Goal: Information Seeking & Learning: Find specific fact

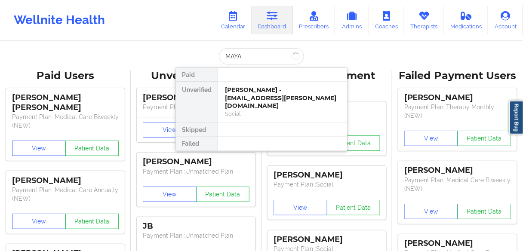
type input "MAYA"
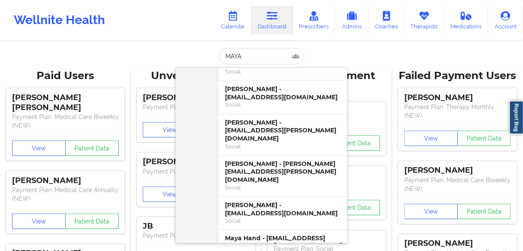
scroll to position [138, 0]
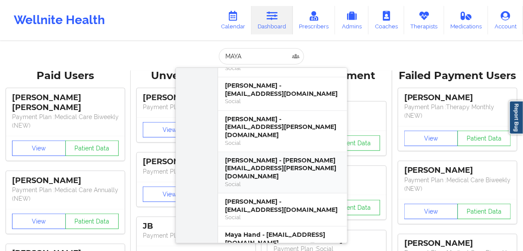
click at [254, 156] on div "[PERSON_NAME] - [PERSON_NAME][EMAIL_ADDRESS][PERSON_NAME][DOMAIN_NAME]" at bounding box center [282, 168] width 115 height 24
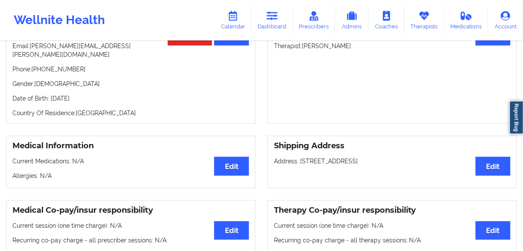
scroll to position [67, 0]
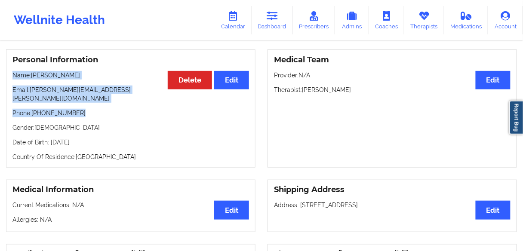
drag, startPoint x: 76, startPoint y: 117, endPoint x: 89, endPoint y: 127, distance: 17.2
click at [23, 89] on div "Personal Information Edit Delete Name: [PERSON_NAME] Email: [PERSON_NAME][EMAIL…" at bounding box center [130, 108] width 249 height 118
drag, startPoint x: 84, startPoint y: 141, endPoint x: 340, endPoint y: 128, distance: 256.4
click at [11, 81] on div "Personal Information Edit Delete Name: [PERSON_NAME] Email: [PERSON_NAME][EMAIL…" at bounding box center [130, 108] width 249 height 118
copy div "Name: [PERSON_NAME] Email: [PERSON_NAME][EMAIL_ADDRESS][PERSON_NAME][DOMAIN_NAM…"
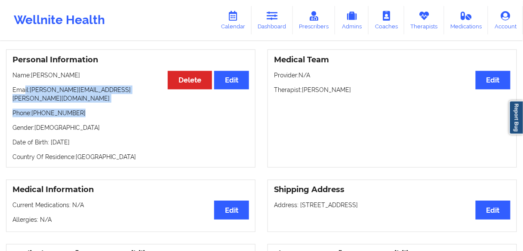
click at [88, 125] on p "Gender: [DEMOGRAPHIC_DATA]" at bounding box center [130, 127] width 236 height 9
click at [90, 117] on p "Phone: [PHONE_NUMBER]" at bounding box center [130, 113] width 236 height 9
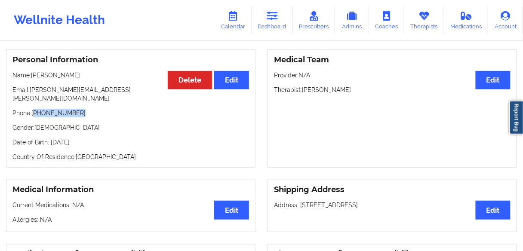
drag, startPoint x: 82, startPoint y: 114, endPoint x: 35, endPoint y: 112, distance: 47.3
click at [35, 112] on p "Phone: [PHONE_NUMBER]" at bounding box center [130, 113] width 236 height 9
copy p "[PHONE_NUMBER]"
drag, startPoint x: 125, startPoint y: 144, endPoint x: 49, endPoint y: 144, distance: 76.5
click at [49, 144] on p "Date of Birth: [DEMOGRAPHIC_DATA]" at bounding box center [130, 142] width 236 height 9
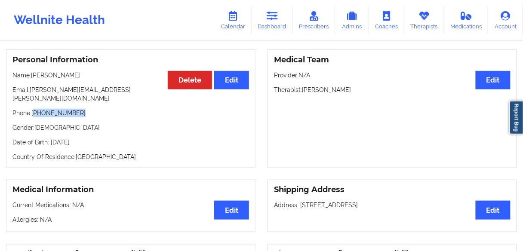
copy p "[DATE]"
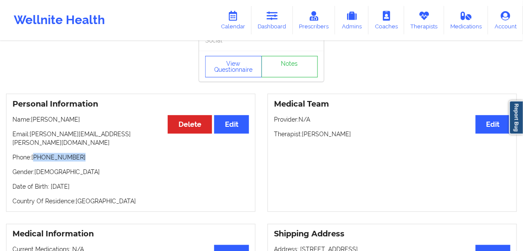
scroll to position [0, 0]
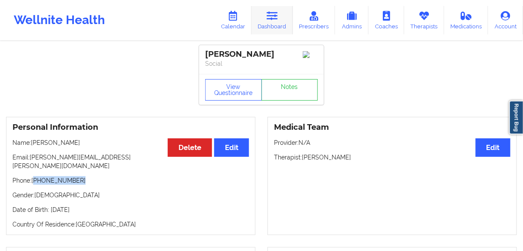
click at [274, 21] on link "Dashboard" at bounding box center [271, 20] width 41 height 28
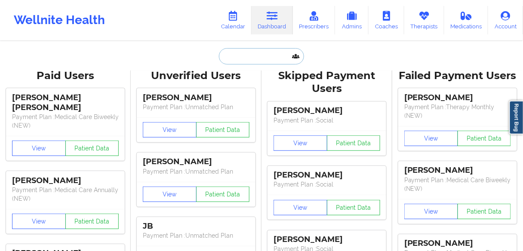
click at [260, 52] on input "text" at bounding box center [261, 56] width 85 height 16
paste input "[PERSON_NAME]"
type input "[PERSON_NAME]"
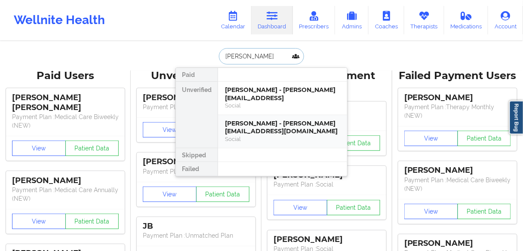
click at [272, 119] on div "[PERSON_NAME] - [PERSON_NAME][EMAIL_ADDRESS][DOMAIN_NAME]" at bounding box center [282, 127] width 115 height 16
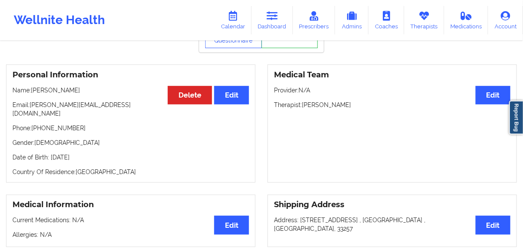
scroll to position [49, 0]
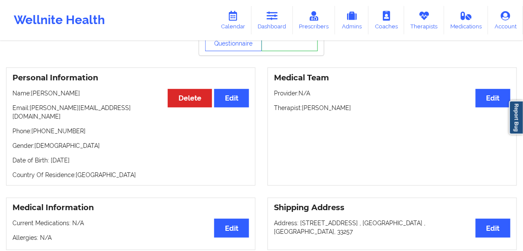
drag, startPoint x: 373, startPoint y: 107, endPoint x: 303, endPoint y: 110, distance: 70.1
click at [303, 110] on p "Therapist: [PERSON_NAME]" at bounding box center [392, 108] width 236 height 9
copy p "[PERSON_NAME]"
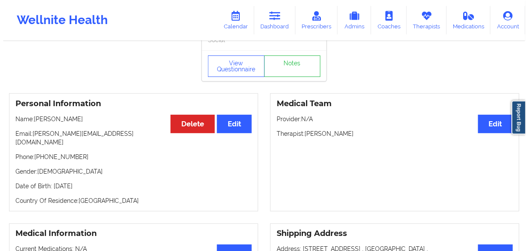
scroll to position [0, 0]
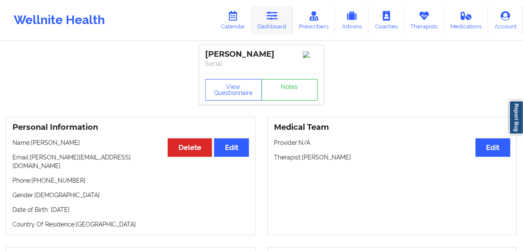
click at [271, 20] on icon at bounding box center [271, 15] width 11 height 9
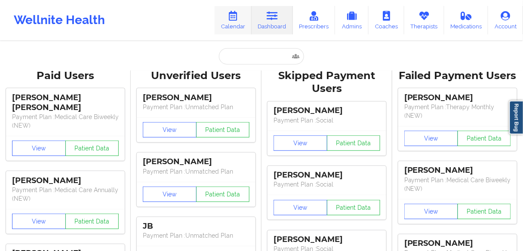
click at [237, 21] on link "Calendar" at bounding box center [232, 20] width 37 height 28
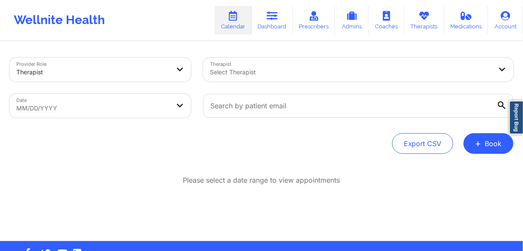
click at [270, 74] on div at bounding box center [351, 72] width 282 height 10
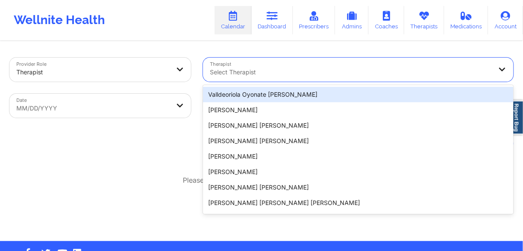
paste input "[PERSON_NAME]"
type input "[PERSON_NAME]"
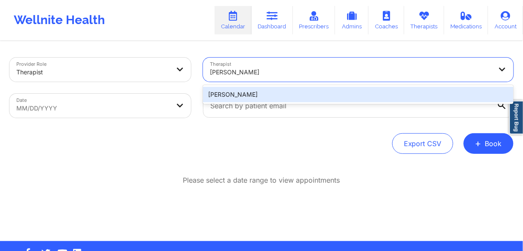
click at [230, 96] on div "[PERSON_NAME]" at bounding box center [358, 94] width 310 height 15
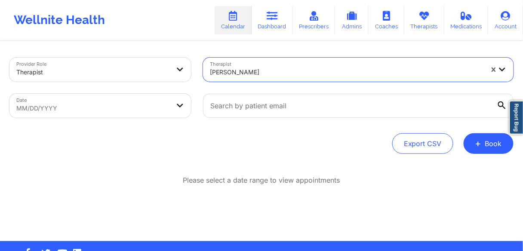
select select "2025-8"
select select "2025-9"
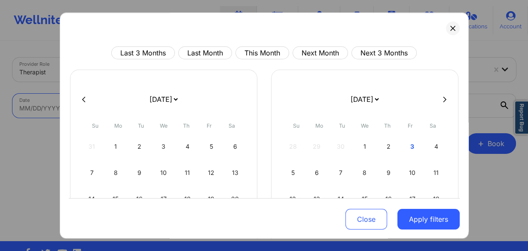
click at [178, 109] on body "Wellnite Health Calendar Dashboard Prescribers Admins Coaches Therapists Medica…" at bounding box center [264, 125] width 528 height 251
click at [408, 146] on div "3" at bounding box center [412, 147] width 22 height 24
select select "2025-9"
select select "2025-10"
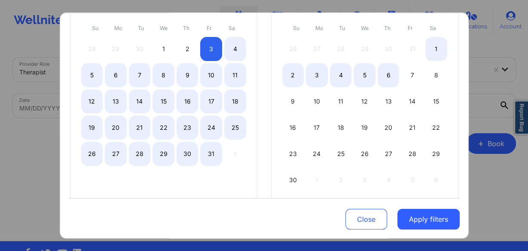
select select "2025-9"
select select "2025-10"
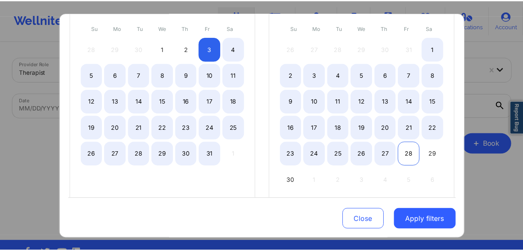
scroll to position [103, 0]
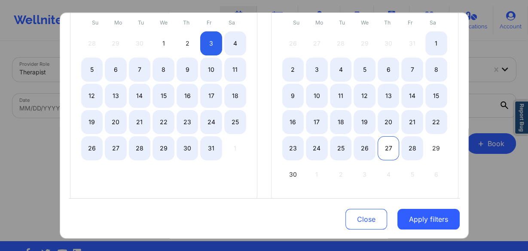
select select "2025-9"
select select "2025-10"
drag, startPoint x: 404, startPoint y: 146, endPoint x: 385, endPoint y: 222, distance: 78.8
click at [405, 146] on div "28" at bounding box center [412, 148] width 22 height 24
select select "2025-9"
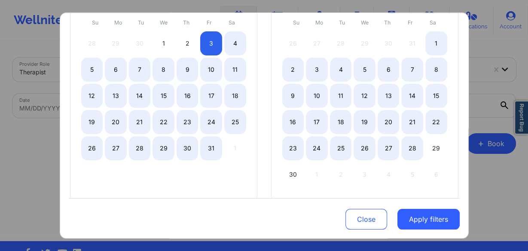
select select "2025-10"
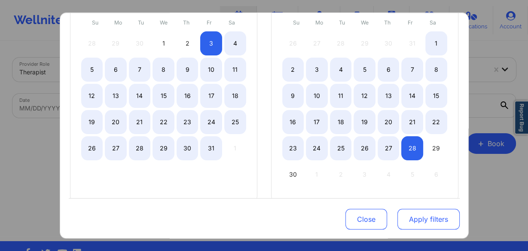
click at [413, 223] on button "Apply filters" at bounding box center [429, 219] width 62 height 21
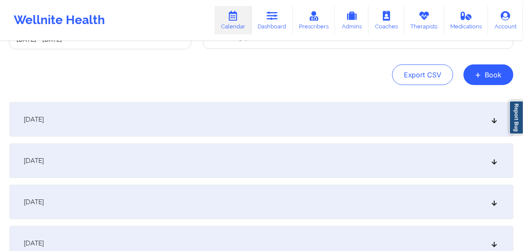
click at [44, 120] on span "[DATE]" at bounding box center [34, 119] width 20 height 9
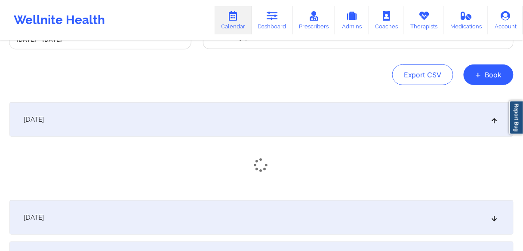
scroll to position [138, 0]
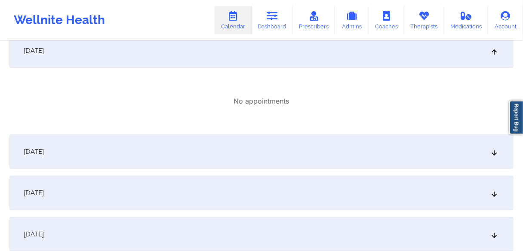
click at [44, 154] on span "[DATE]" at bounding box center [34, 151] width 20 height 9
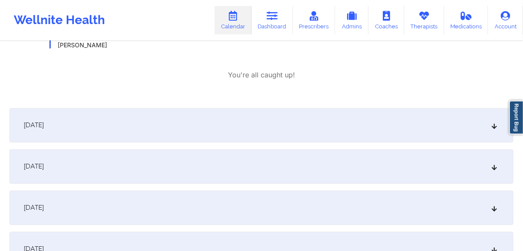
click at [61, 136] on div "[DATE]" at bounding box center [261, 125] width 504 height 34
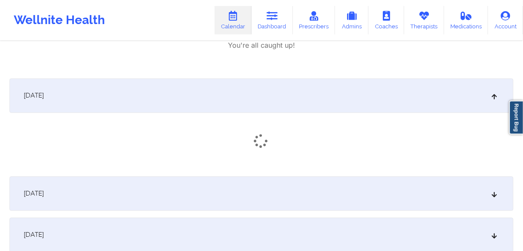
scroll to position [378, 0]
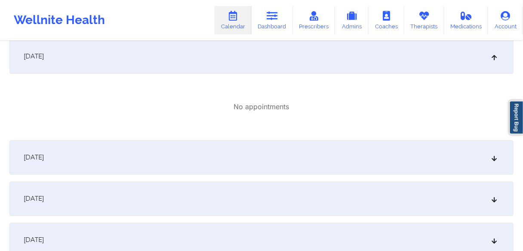
click at [44, 159] on span "[DATE]" at bounding box center [34, 157] width 20 height 9
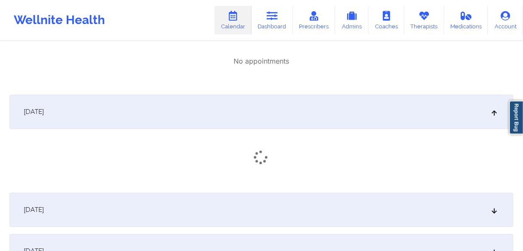
scroll to position [481, 0]
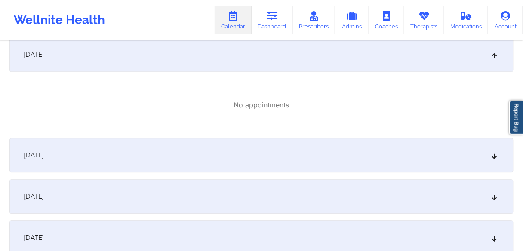
click at [71, 167] on div "[DATE]" at bounding box center [261, 155] width 504 height 34
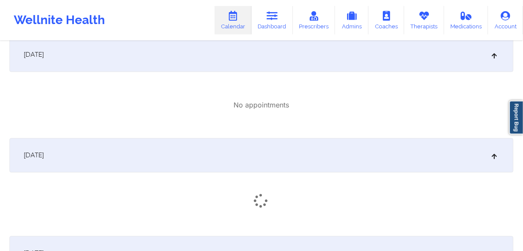
scroll to position [550, 0]
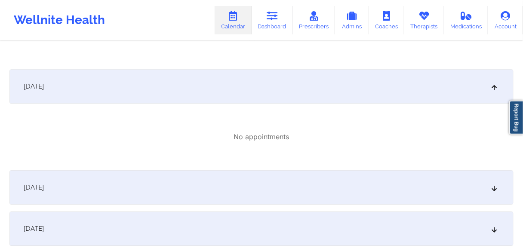
drag, startPoint x: 79, startPoint y: 188, endPoint x: 92, endPoint y: 197, distance: 16.3
click at [79, 188] on div "[DATE]" at bounding box center [261, 187] width 504 height 34
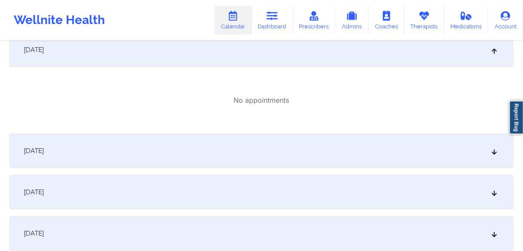
click at [85, 166] on div "[DATE]" at bounding box center [261, 151] width 504 height 34
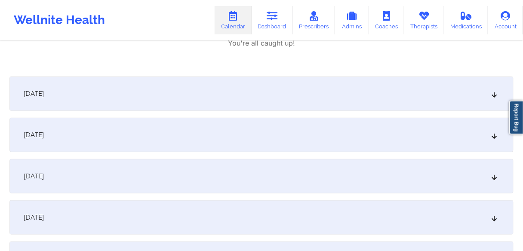
scroll to position [894, 0]
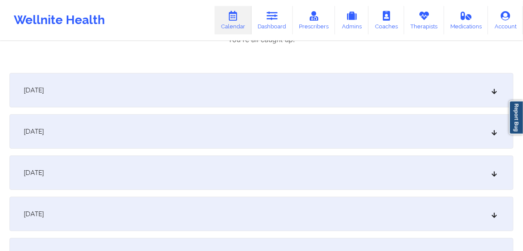
click at [78, 100] on div "[DATE]" at bounding box center [261, 90] width 504 height 34
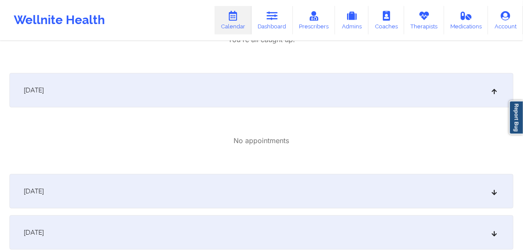
drag, startPoint x: 83, startPoint y: 190, endPoint x: 91, endPoint y: 193, distance: 8.5
click at [84, 190] on div "[DATE]" at bounding box center [261, 191] width 504 height 34
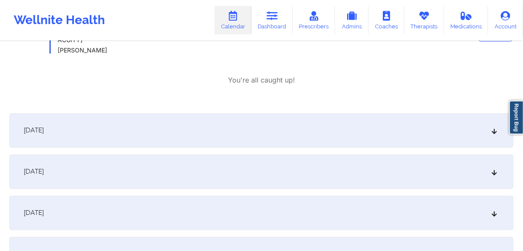
click at [84, 136] on div "[DATE]" at bounding box center [261, 130] width 504 height 34
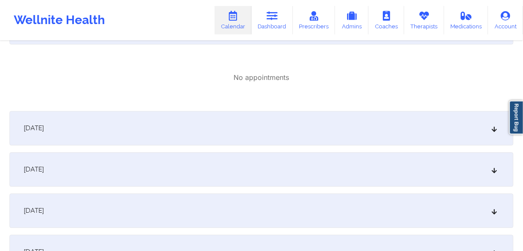
click at [91, 143] on div "[DATE]" at bounding box center [261, 128] width 504 height 34
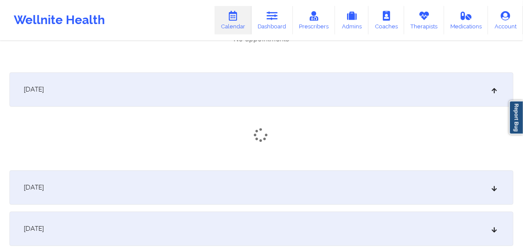
scroll to position [1272, 0]
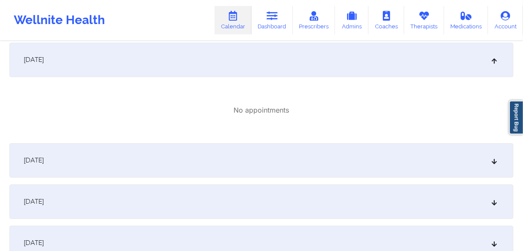
drag, startPoint x: 90, startPoint y: 164, endPoint x: 93, endPoint y: 171, distance: 7.9
click at [90, 165] on div "[DATE]" at bounding box center [261, 160] width 504 height 34
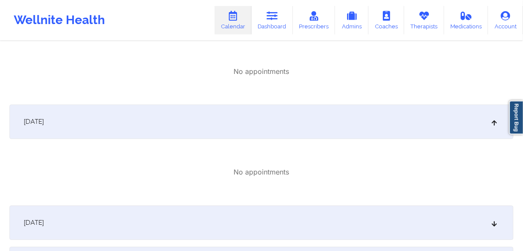
scroll to position [1375, 0]
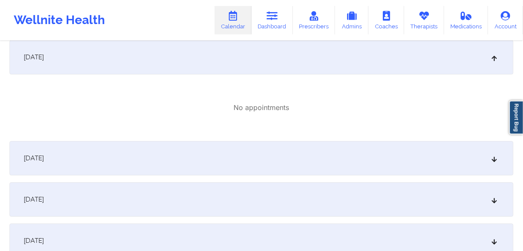
click at [96, 170] on div "[DATE]" at bounding box center [261, 158] width 504 height 34
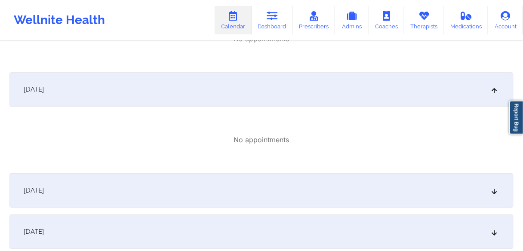
click at [99, 188] on div "[DATE]" at bounding box center [261, 190] width 504 height 34
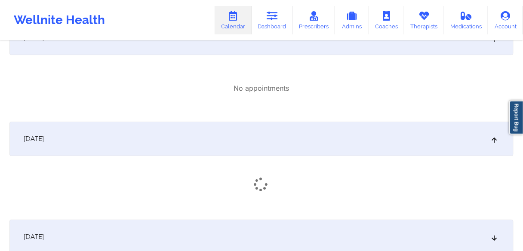
scroll to position [1581, 0]
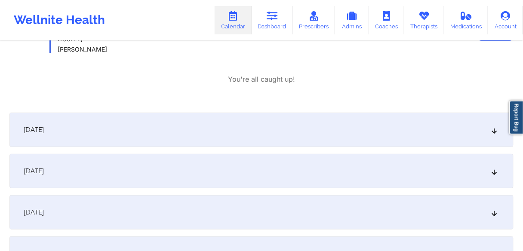
click at [99, 133] on div "[DATE]" at bounding box center [261, 130] width 504 height 34
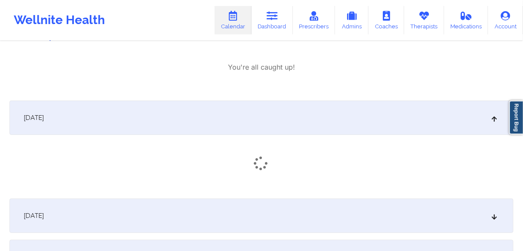
scroll to position [1753, 0]
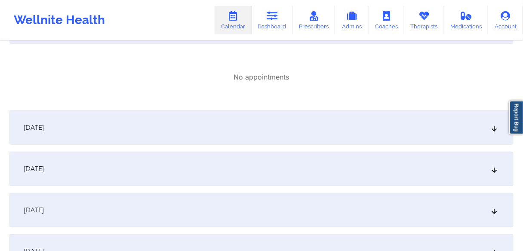
click at [83, 164] on div "[DATE]" at bounding box center [261, 169] width 504 height 34
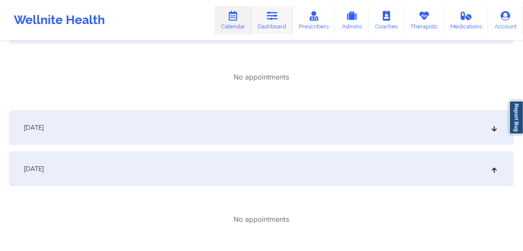
click at [281, 25] on link "Dashboard" at bounding box center [271, 20] width 41 height 28
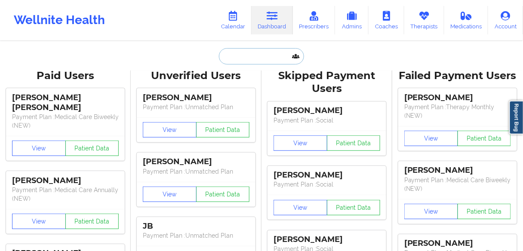
click at [243, 56] on input "text" at bounding box center [261, 56] width 85 height 16
paste input "[PERSON_NAME]"
type input "[PERSON_NAME]"
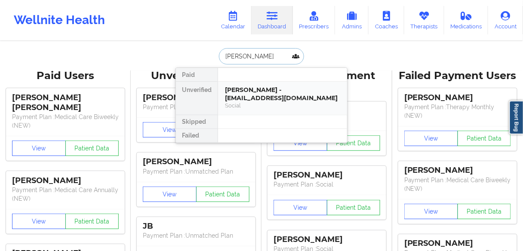
click at [237, 98] on div "[PERSON_NAME] - [EMAIL_ADDRESS][DOMAIN_NAME]" at bounding box center [282, 94] width 115 height 16
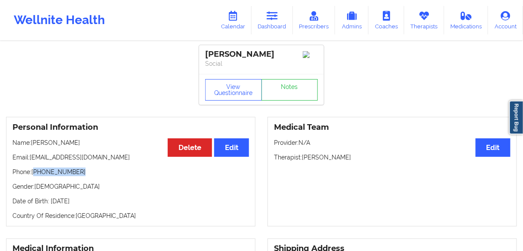
drag, startPoint x: 82, startPoint y: 173, endPoint x: 35, endPoint y: 175, distance: 46.9
click at [35, 175] on p "Phone: [PHONE_NUMBER]" at bounding box center [130, 172] width 236 height 9
copy p "[PHONE_NUMBER]"
click at [80, 176] on p "Phone: [PHONE_NUMBER]" at bounding box center [130, 172] width 236 height 9
drag, startPoint x: 77, startPoint y: 173, endPoint x: 103, endPoint y: 166, distance: 26.3
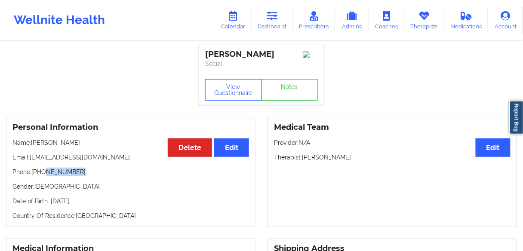
click at [46, 173] on p "Phone: [PHONE_NUMBER]" at bounding box center [130, 172] width 236 height 9
drag, startPoint x: 125, startPoint y: 157, endPoint x: 69, endPoint y: 153, distance: 55.6
click at [37, 157] on p "Email: [EMAIL_ADDRESS][DOMAIN_NAME]" at bounding box center [130, 157] width 236 height 9
drag, startPoint x: 75, startPoint y: 142, endPoint x: 32, endPoint y: 145, distance: 42.6
click at [32, 145] on p "Name: [PERSON_NAME]" at bounding box center [130, 142] width 236 height 9
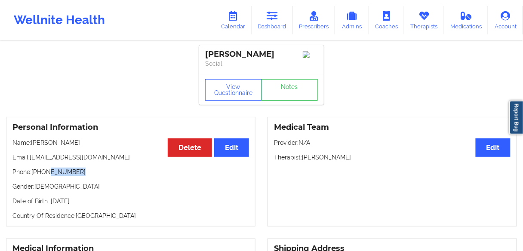
copy p "[PERSON_NAME]"
drag, startPoint x: 126, startPoint y: 161, endPoint x: 31, endPoint y: 160, distance: 95.4
click at [31, 160] on p "Email: [EMAIL_ADDRESS][DOMAIN_NAME]" at bounding box center [130, 157] width 236 height 9
copy p "[EMAIL_ADDRESS][DOMAIN_NAME]"
click at [88, 183] on div "Personal Information Edit Delete Name: [PERSON_NAME] Email: [EMAIL_ADDRESS][DOM…" at bounding box center [130, 172] width 249 height 110
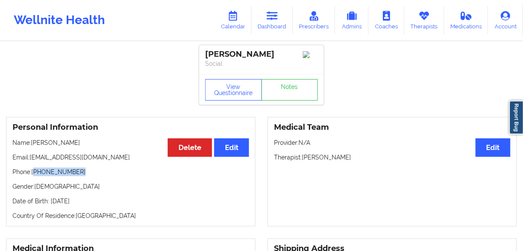
drag, startPoint x: 64, startPoint y: 173, endPoint x: 35, endPoint y: 173, distance: 29.2
click at [35, 173] on p "Phone: [PHONE_NUMBER]" at bounding box center [130, 172] width 236 height 9
copy p "[PHONE_NUMBER]"
drag, startPoint x: 272, startPoint y: 25, endPoint x: 264, endPoint y: 37, distance: 14.3
click at [272, 24] on link "Dashboard" at bounding box center [271, 20] width 41 height 28
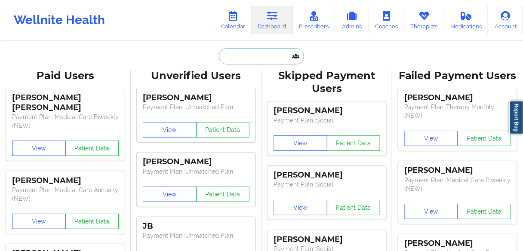
click at [257, 52] on input "text" at bounding box center [261, 56] width 85 height 16
paste input "[PERSON_NAME]"
type input "[PERSON_NAME]"
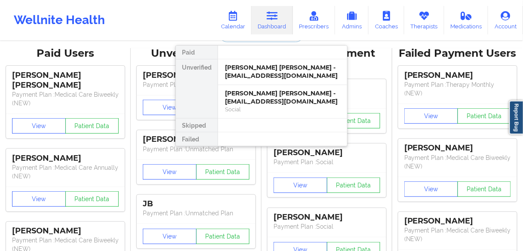
scroll to position [34, 0]
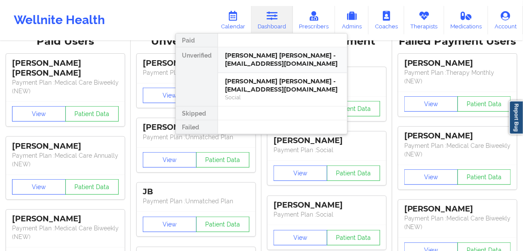
click at [249, 64] on div "[PERSON_NAME] [PERSON_NAME] - [EMAIL_ADDRESS][DOMAIN_NAME]" at bounding box center [282, 60] width 115 height 16
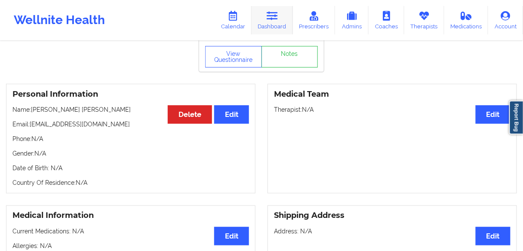
click at [275, 24] on link "Dashboard" at bounding box center [271, 20] width 41 height 28
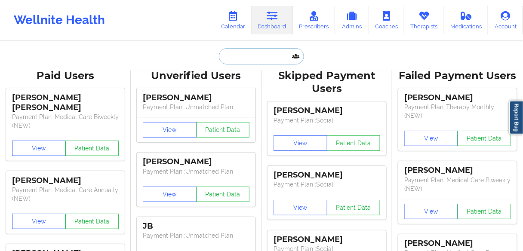
click at [261, 51] on input "text" at bounding box center [261, 56] width 85 height 16
paste input "[PERSON_NAME]"
type input "[PERSON_NAME]"
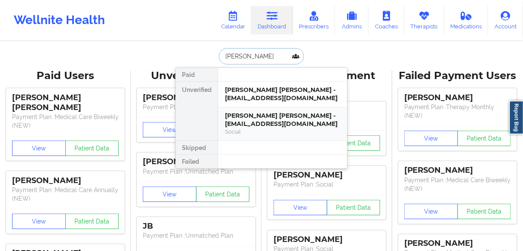
click at [247, 123] on div "[PERSON_NAME] [PERSON_NAME] - [EMAIL_ADDRESS][DOMAIN_NAME]" at bounding box center [282, 120] width 115 height 16
